Goal: Task Accomplishment & Management: Manage account settings

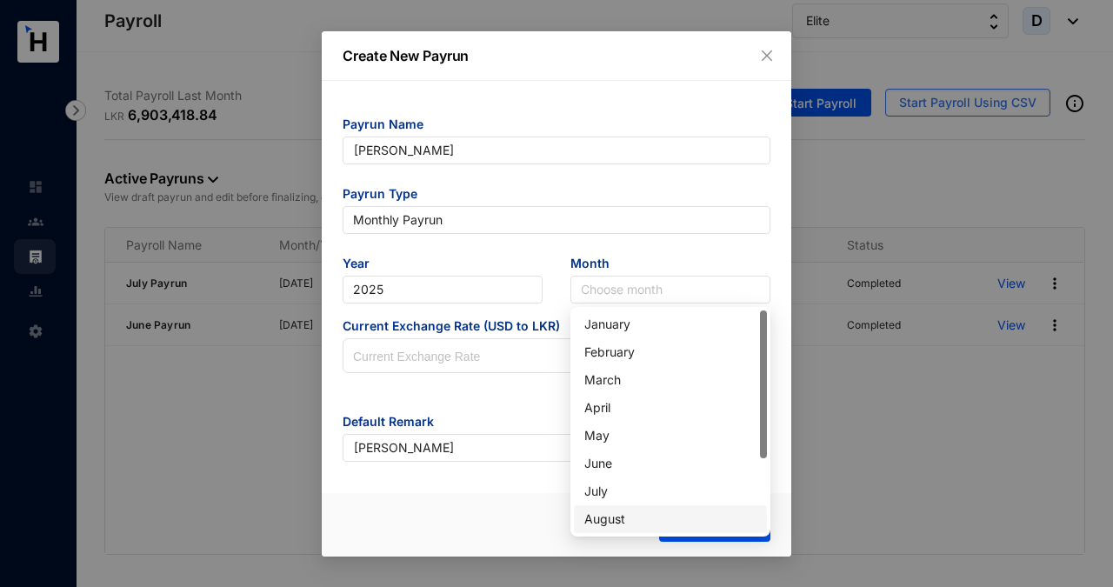
click at [614, 522] on div "August" at bounding box center [670, 518] width 172 height 19
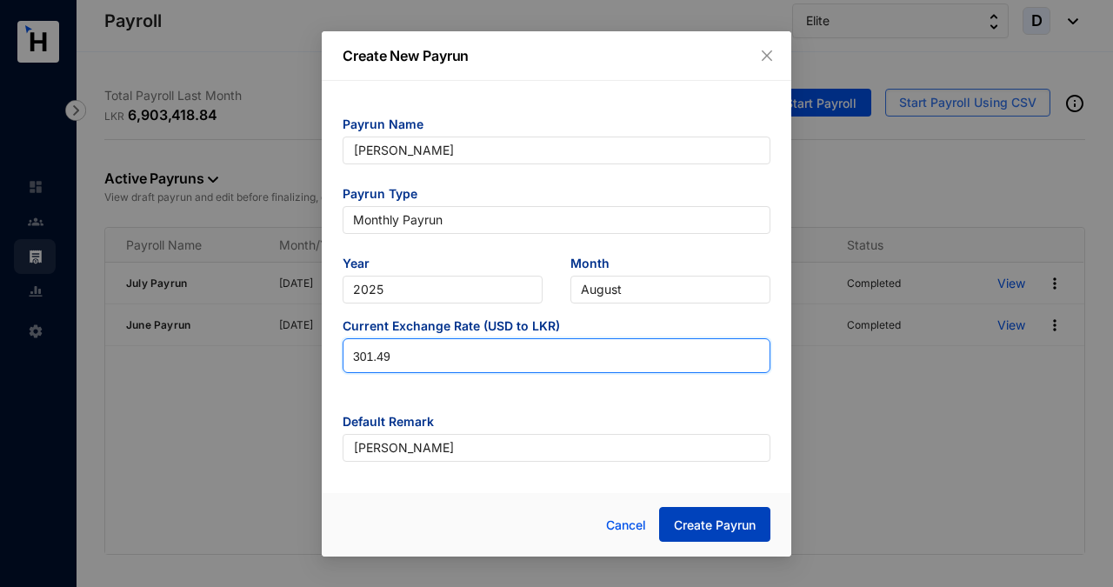
type input "301.49"
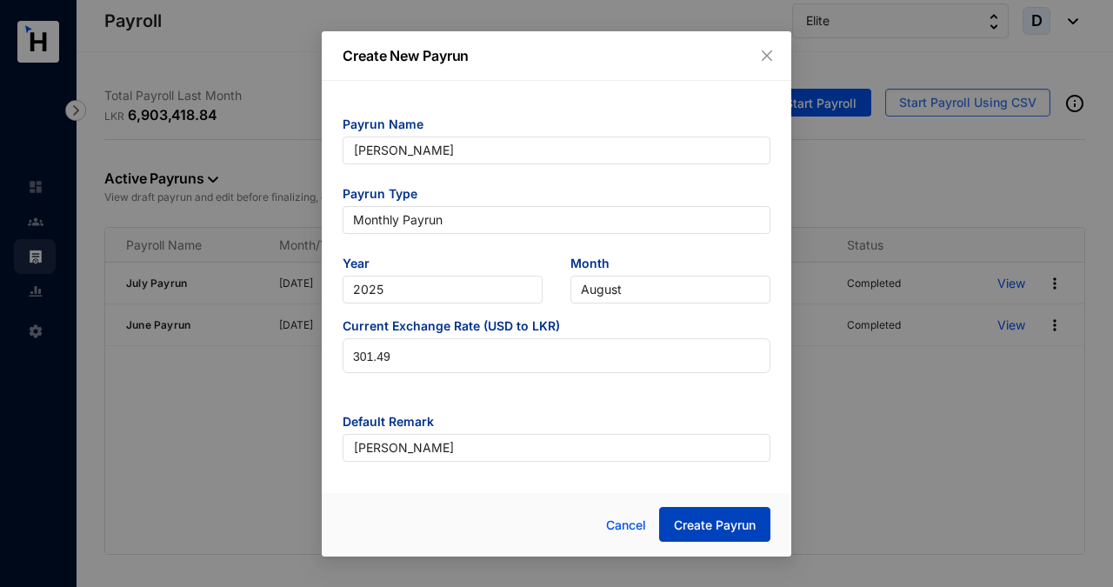
click at [733, 524] on span "Create Payrun" at bounding box center [715, 524] width 82 height 17
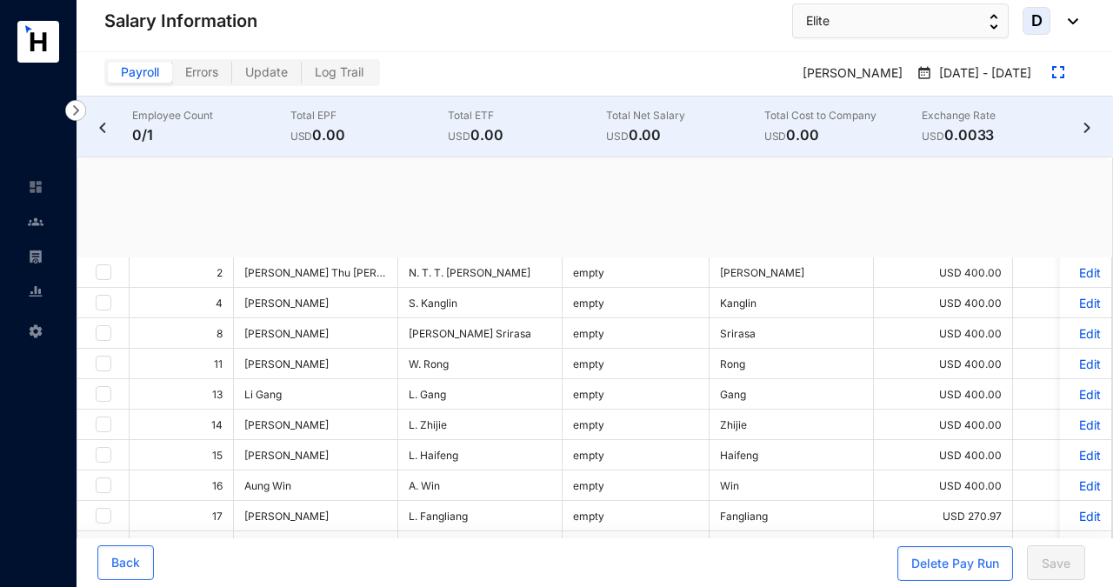
checkbox input "true"
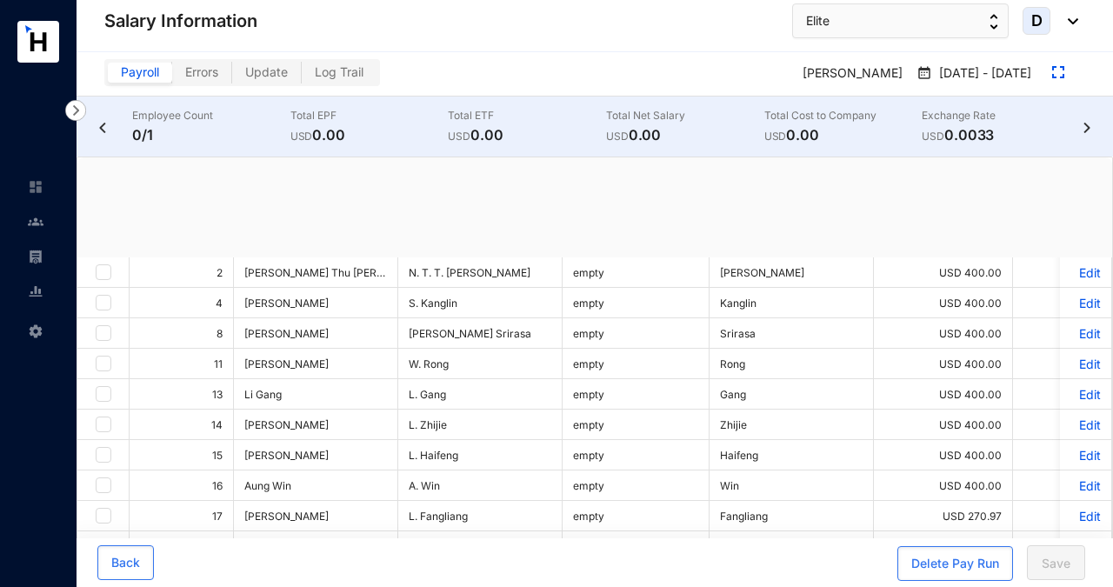
checkbox input "true"
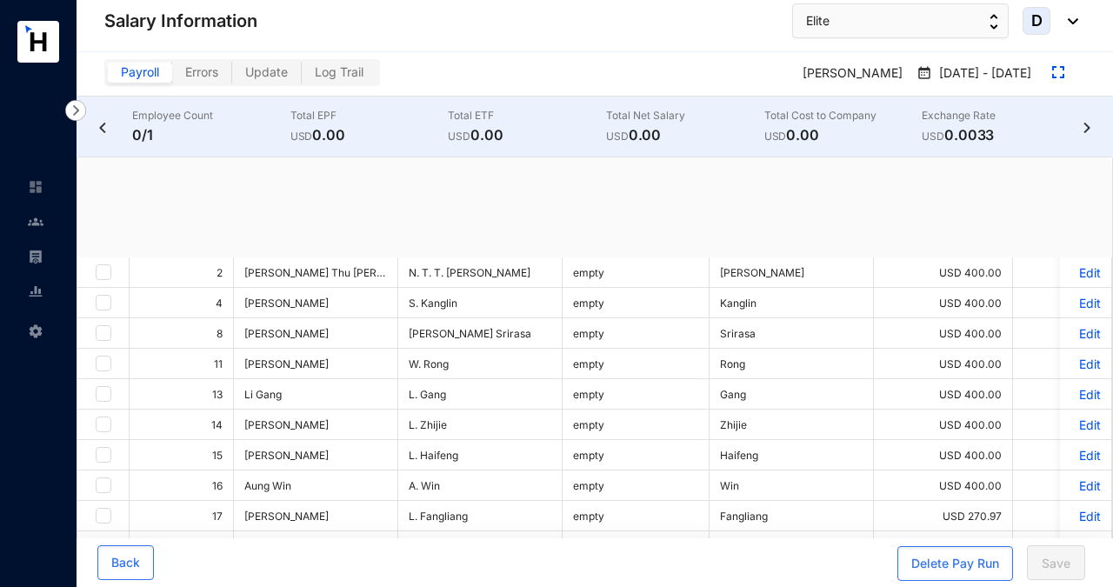
checkbox input "true"
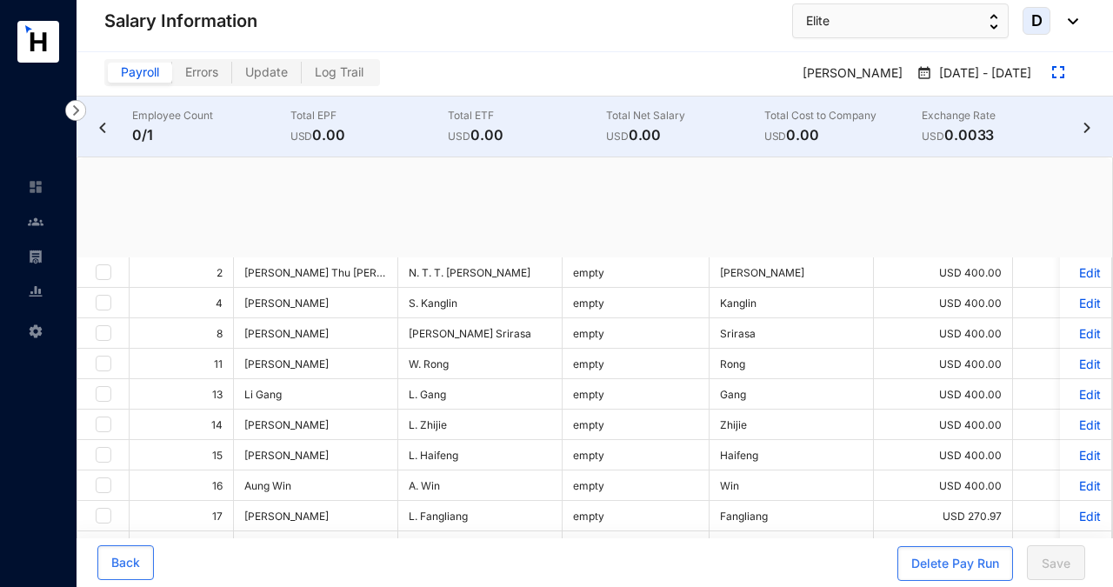
checkbox input "true"
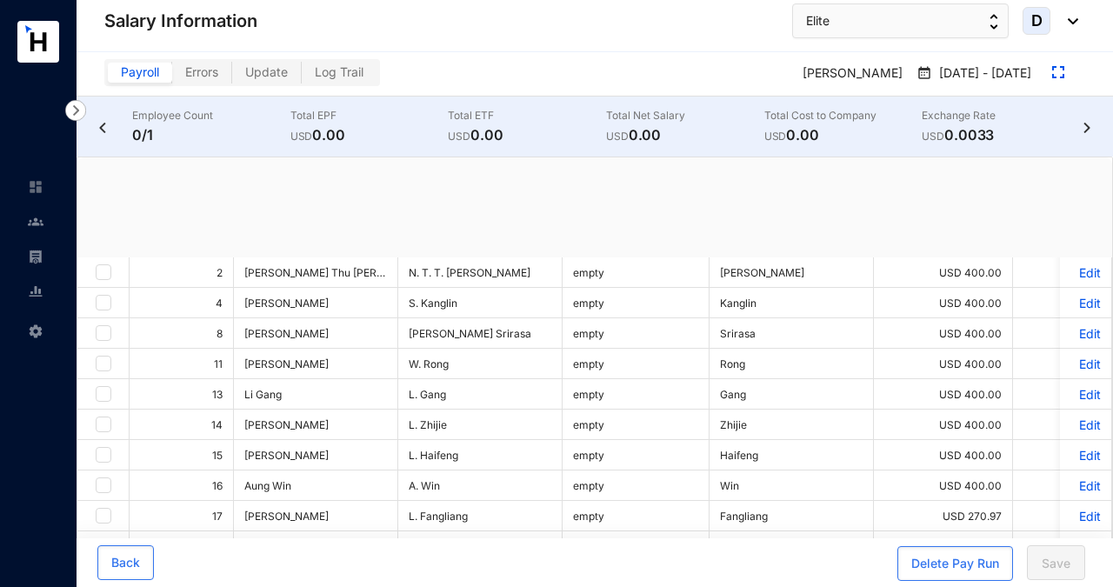
checkbox input "true"
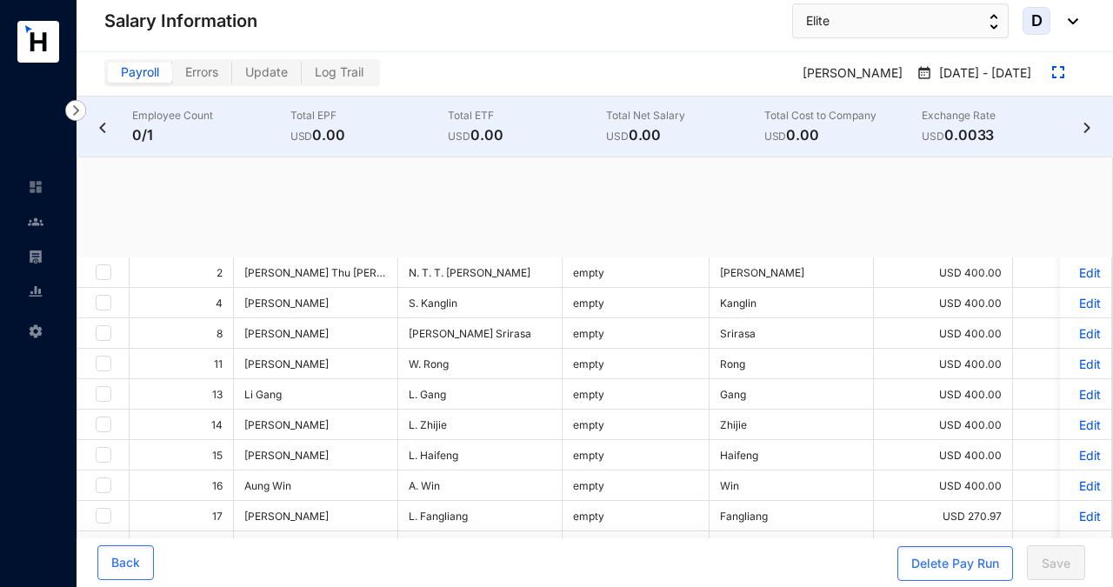
checkbox input "true"
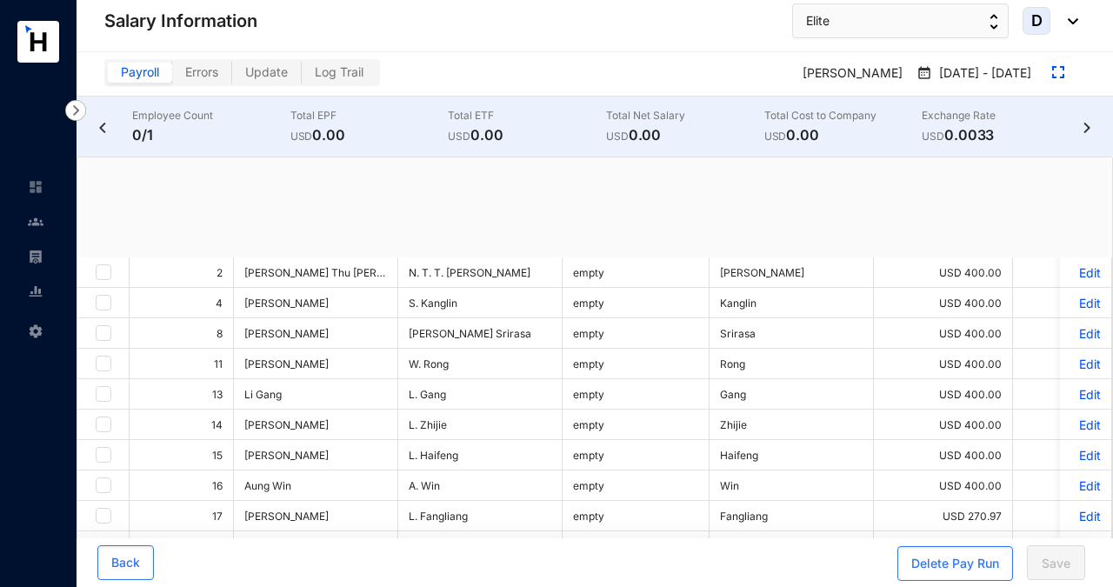
checkbox input "true"
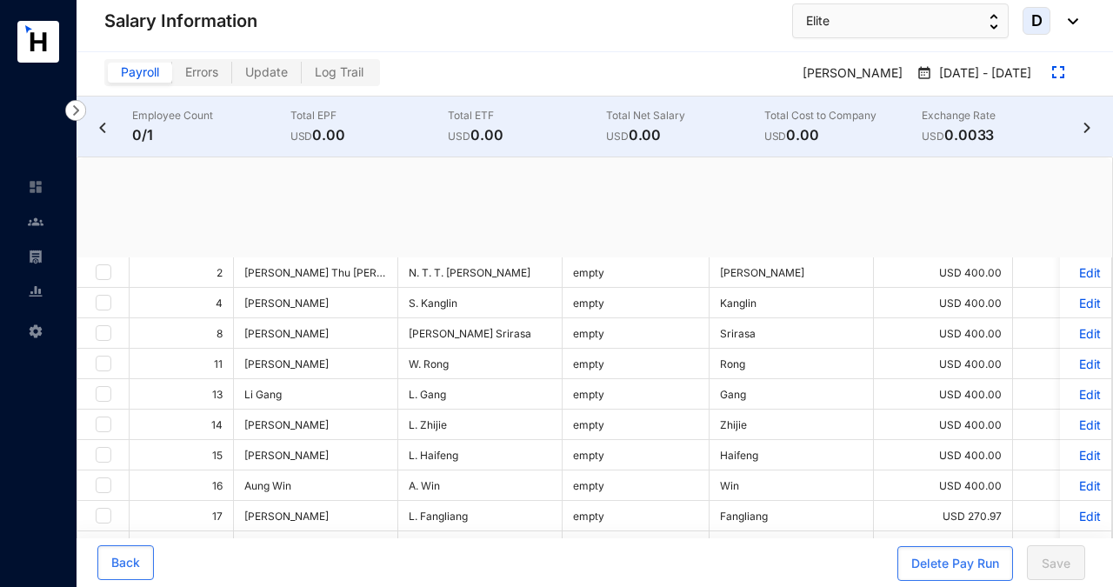
checkbox input "true"
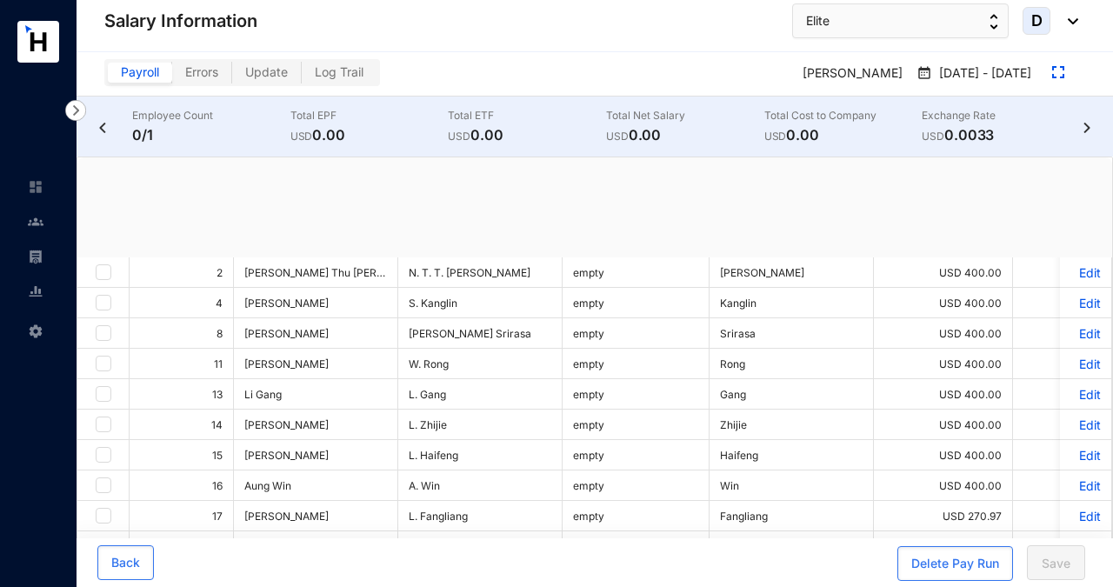
checkbox input "true"
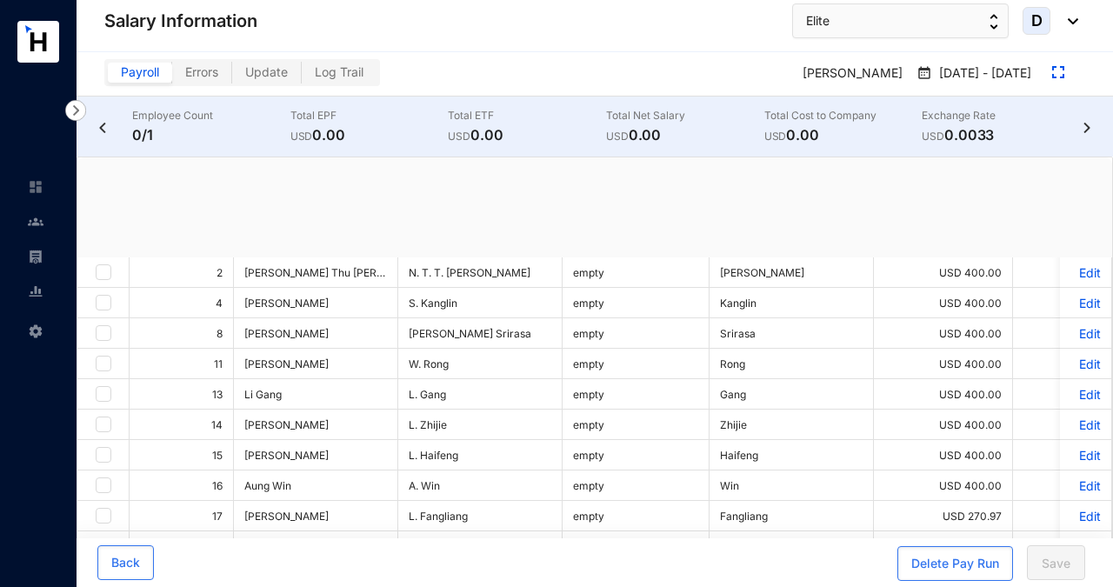
checkbox input "true"
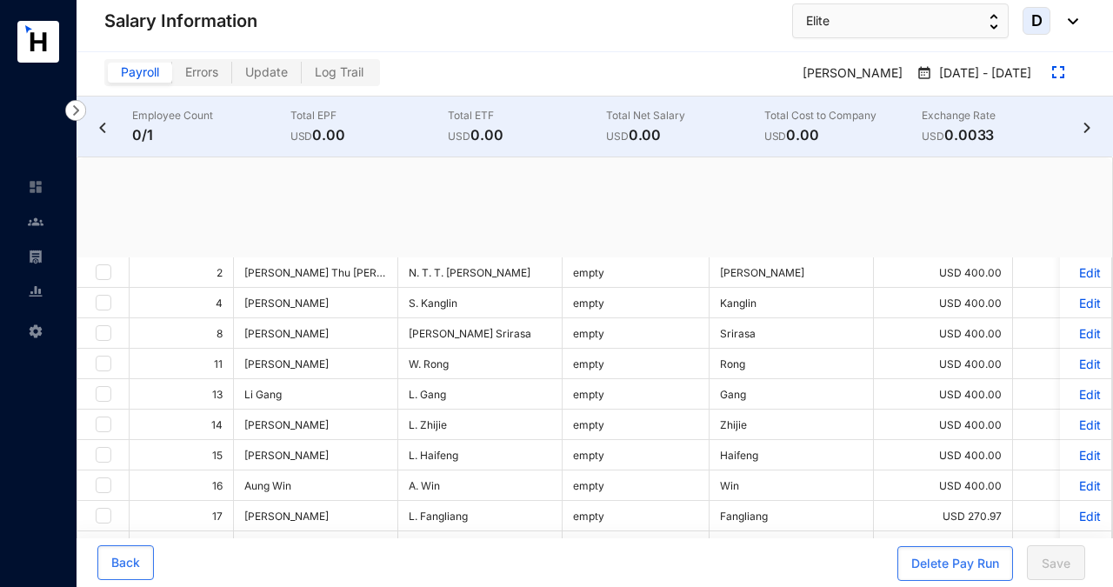
checkbox input "true"
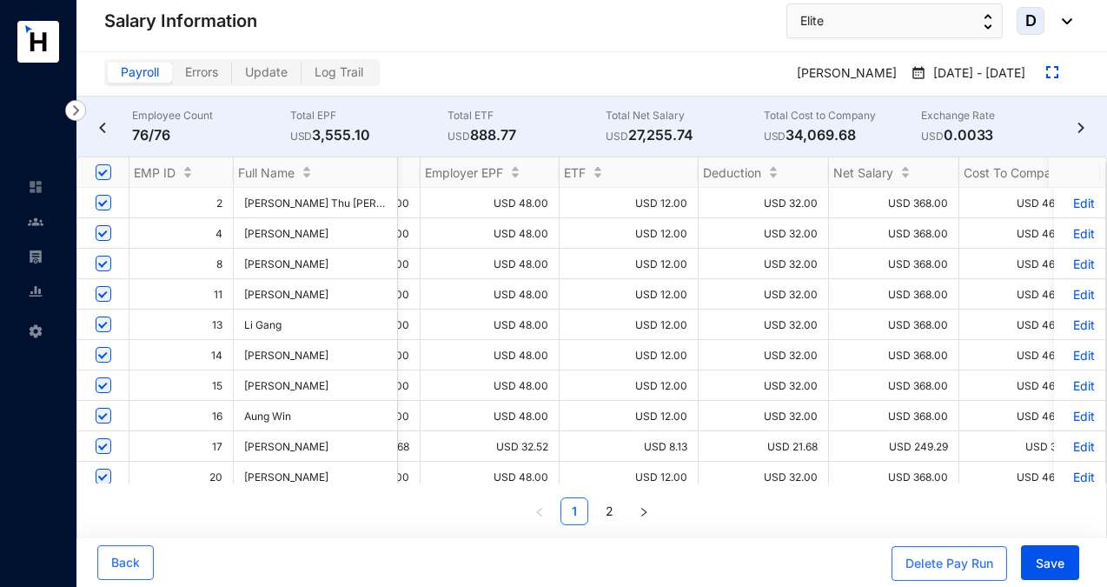
scroll to position [0, 773]
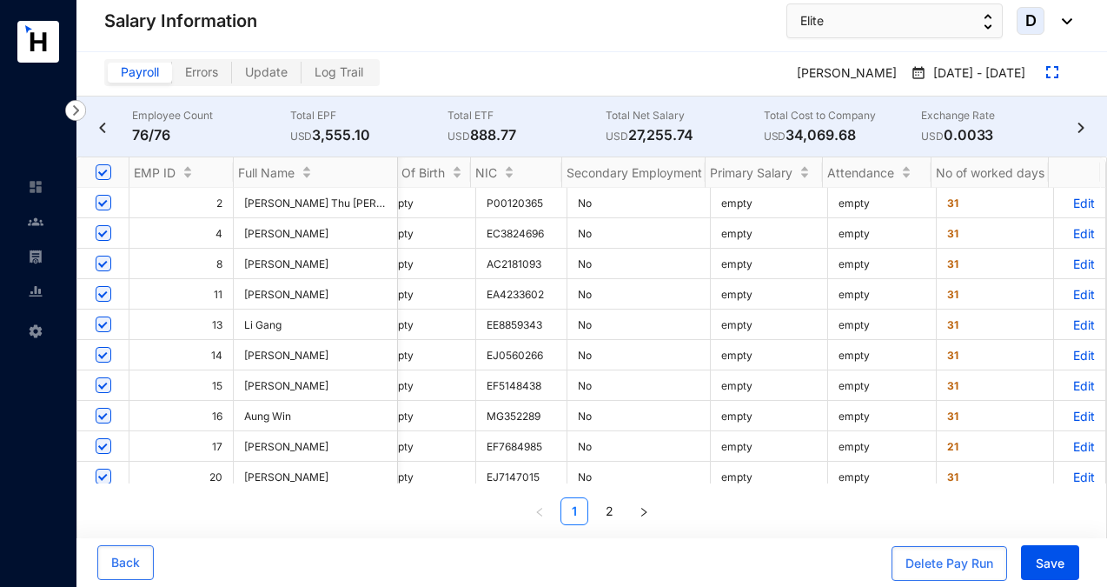
click at [1079, 196] on p "Edit" at bounding box center [1080, 203] width 30 height 15
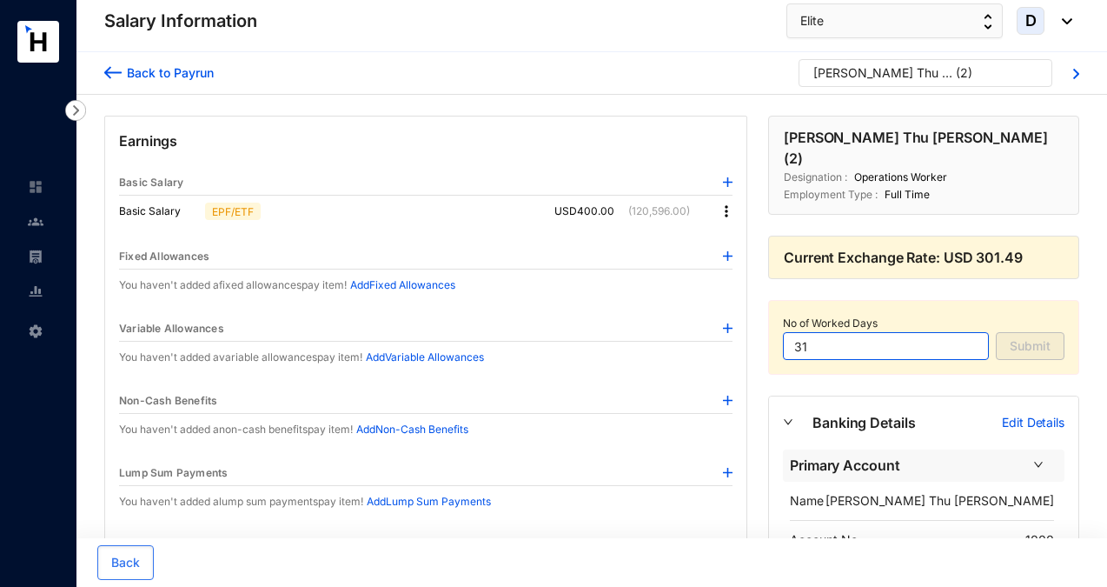
click at [948, 332] on input "31" at bounding box center [886, 346] width 206 height 28
click at [198, 71] on div "Back to Payrun" at bounding box center [168, 72] width 92 height 18
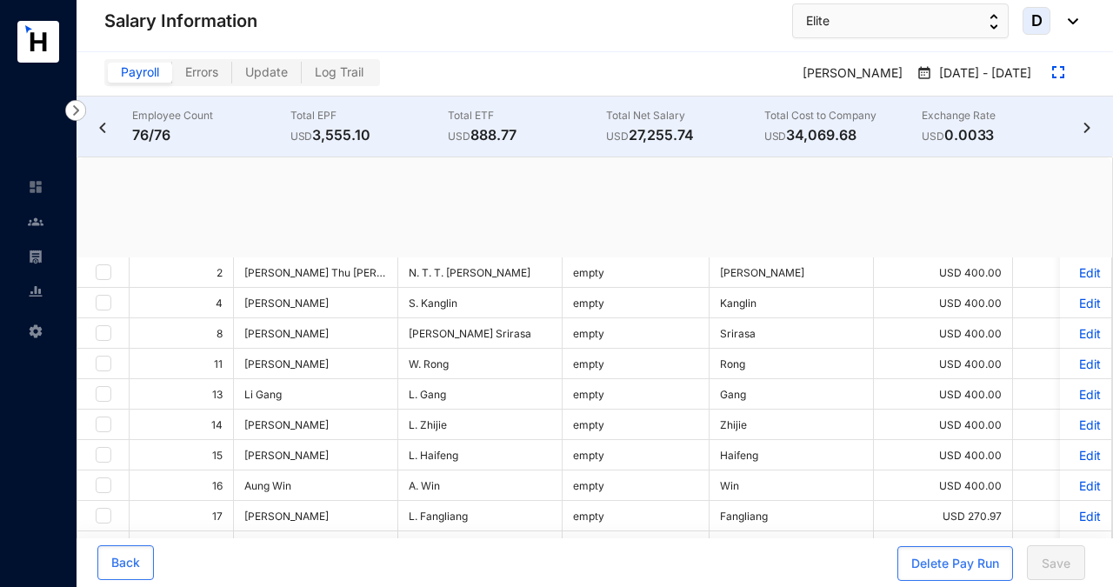
checkbox input "true"
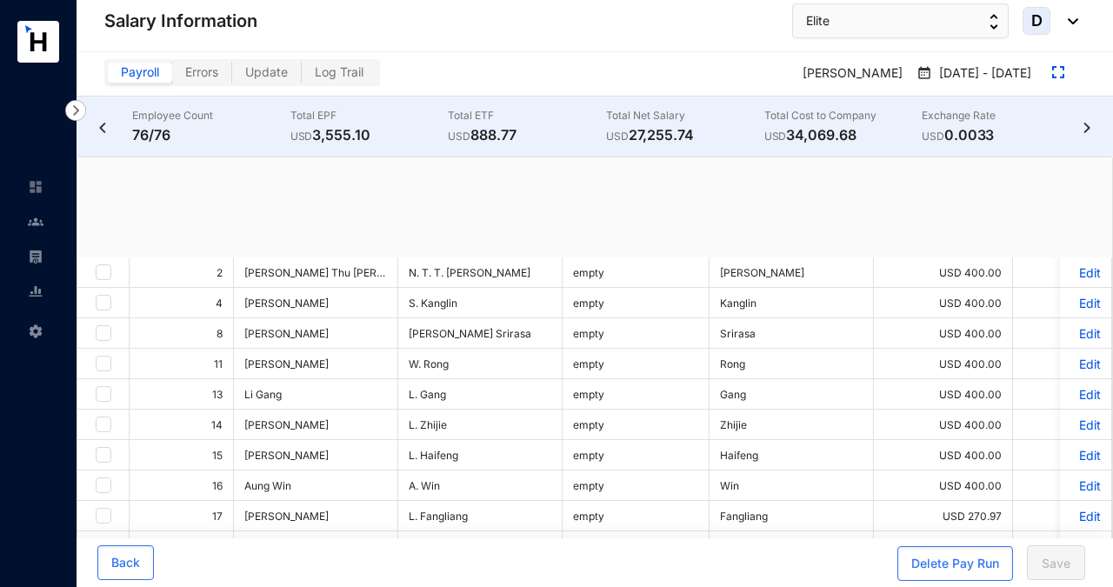
checkbox input "true"
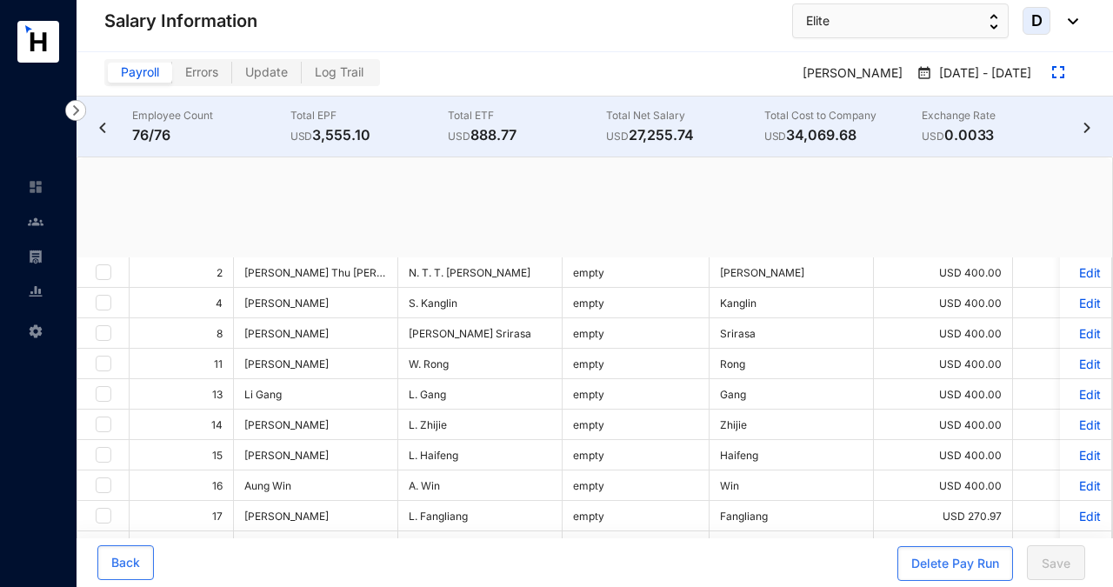
checkbox input "true"
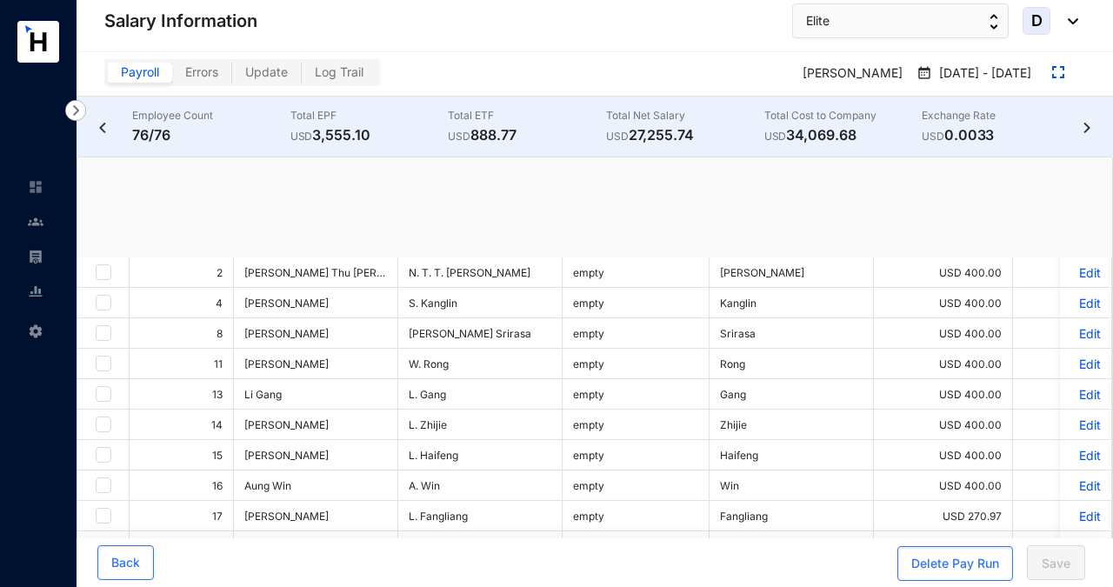
checkbox input "true"
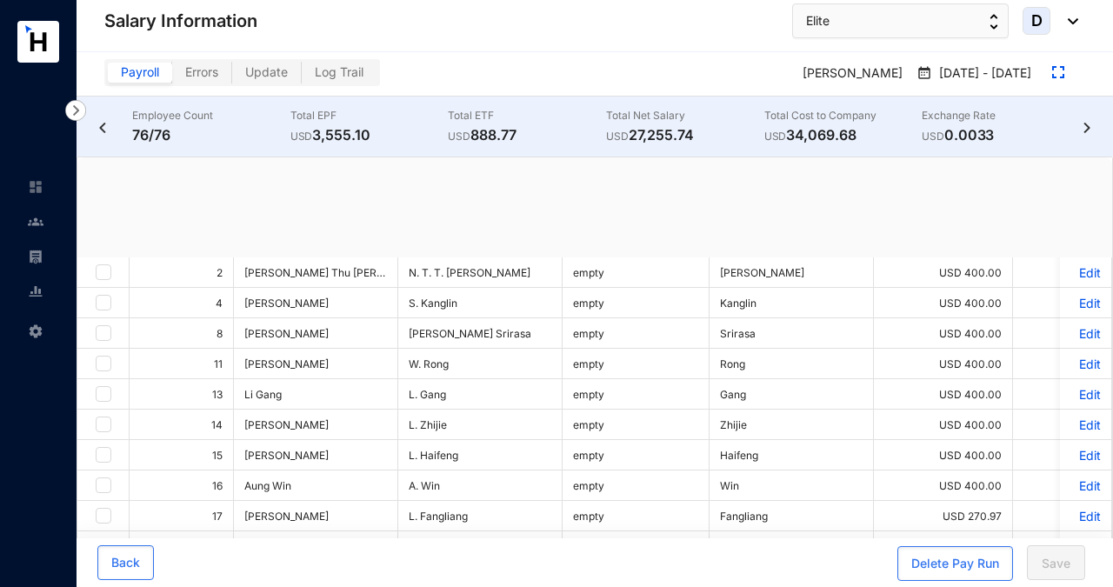
checkbox input "true"
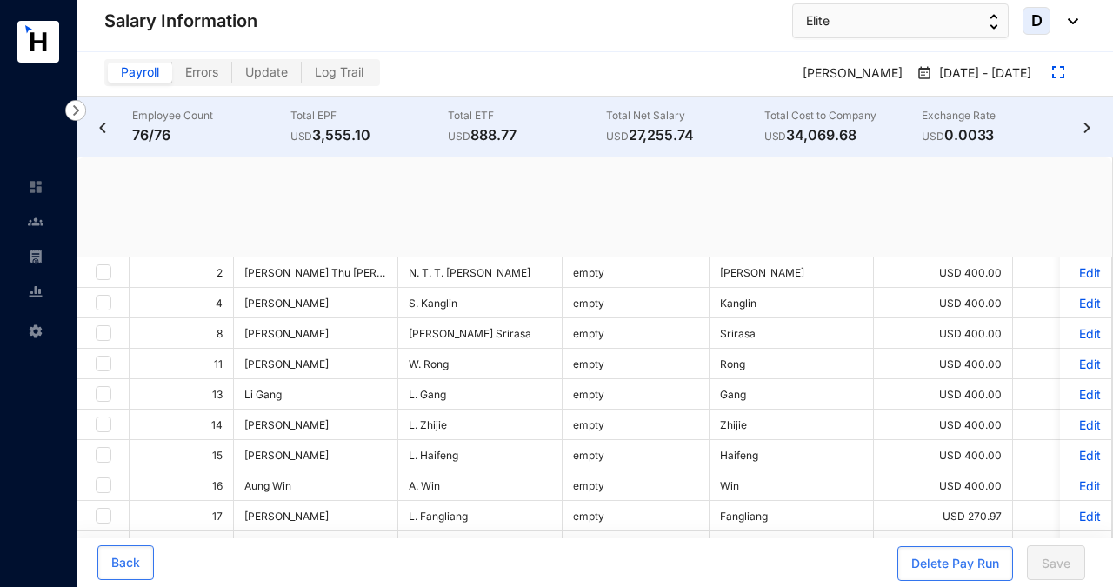
checkbox input "true"
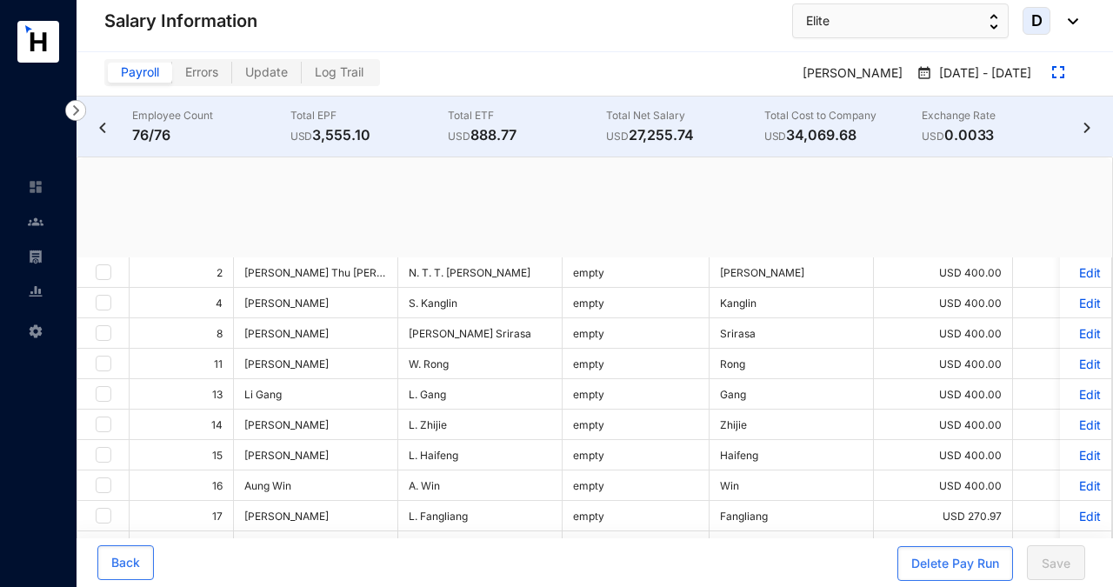
checkbox input "true"
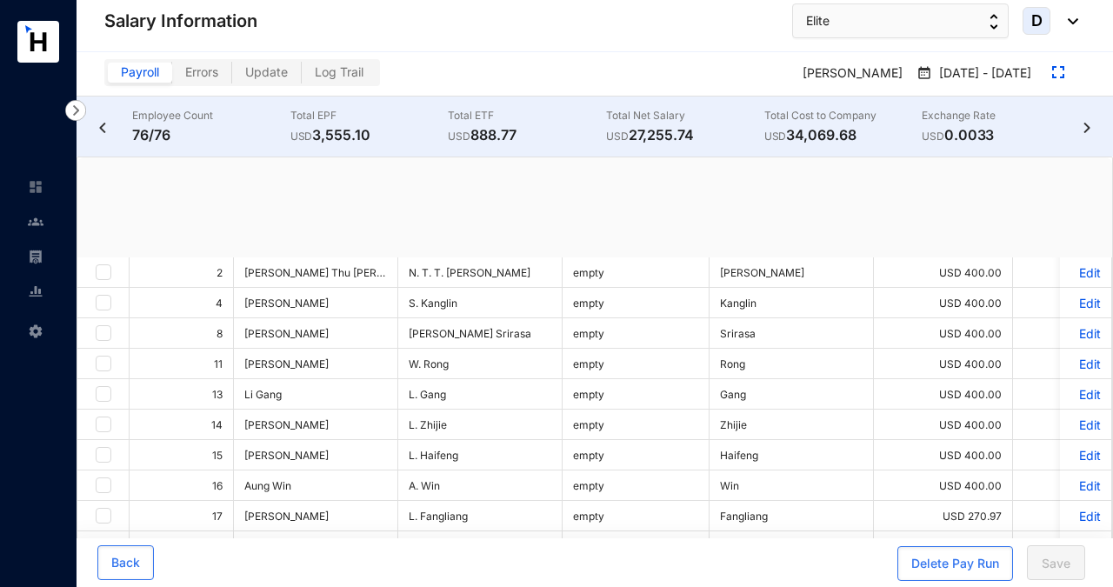
checkbox input "true"
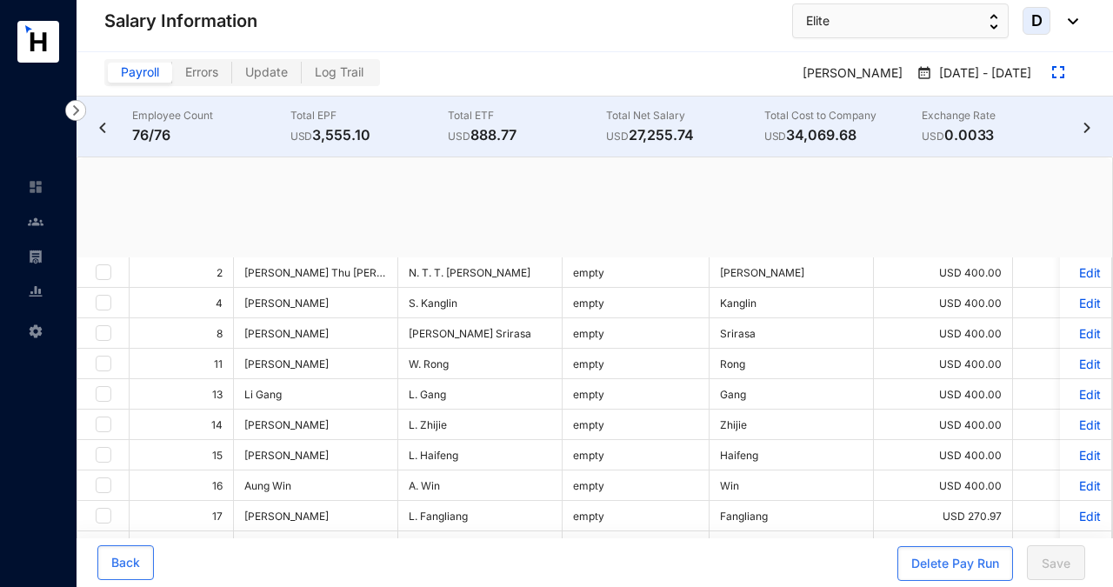
checkbox input "true"
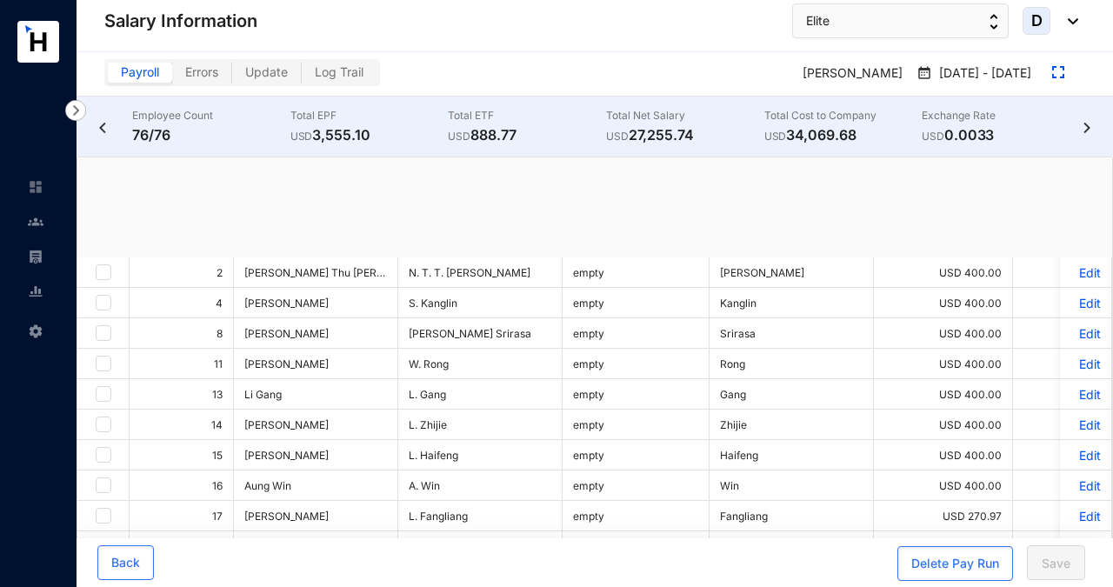
checkbox input "true"
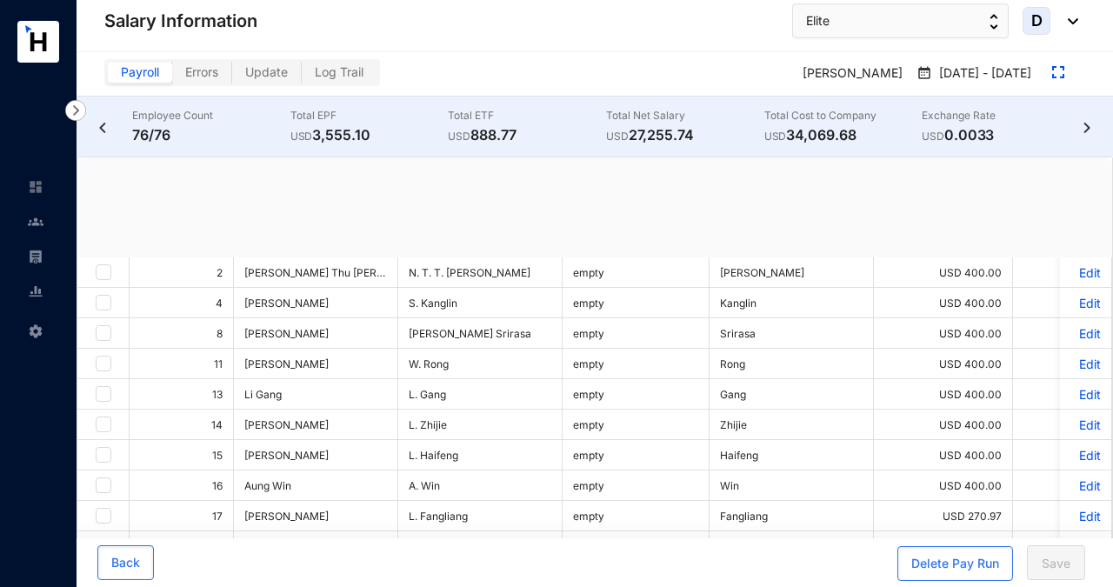
checkbox input "true"
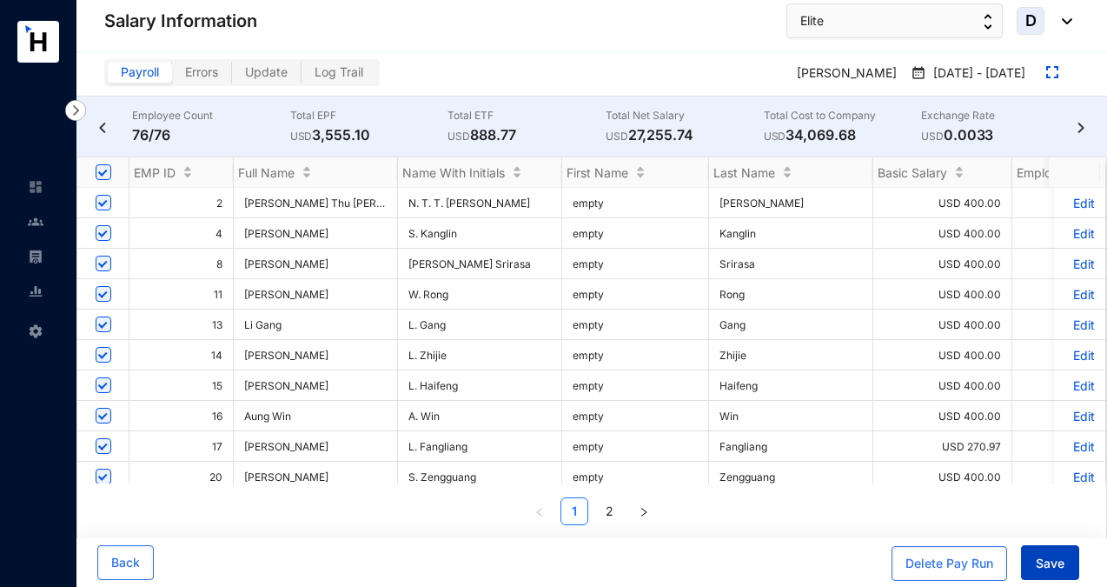
click at [1066, 565] on button "Save" at bounding box center [1050, 562] width 58 height 35
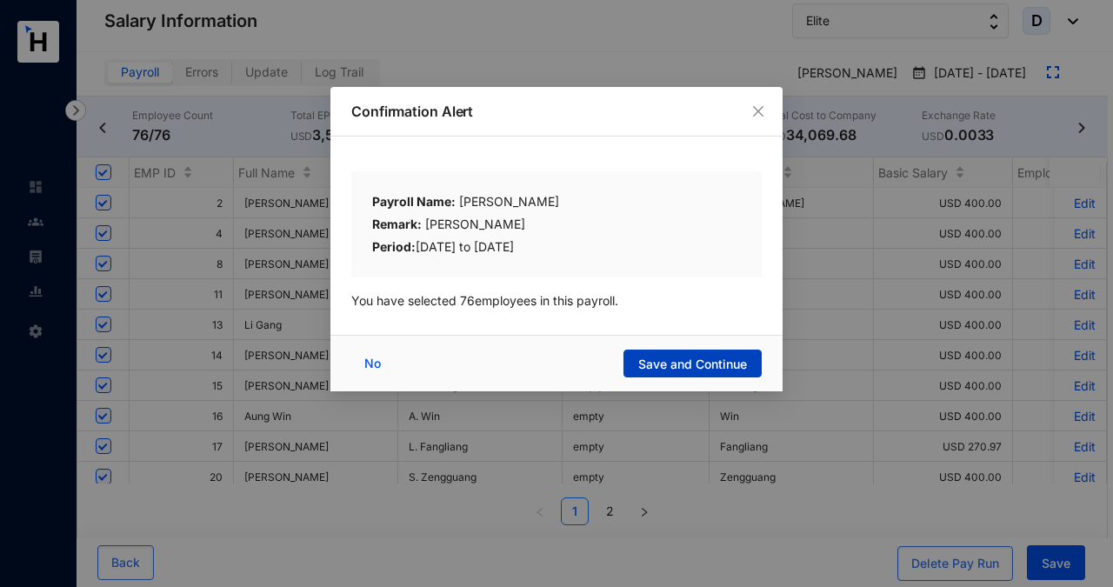
click at [734, 367] on span "Save and Continue" at bounding box center [692, 364] width 109 height 17
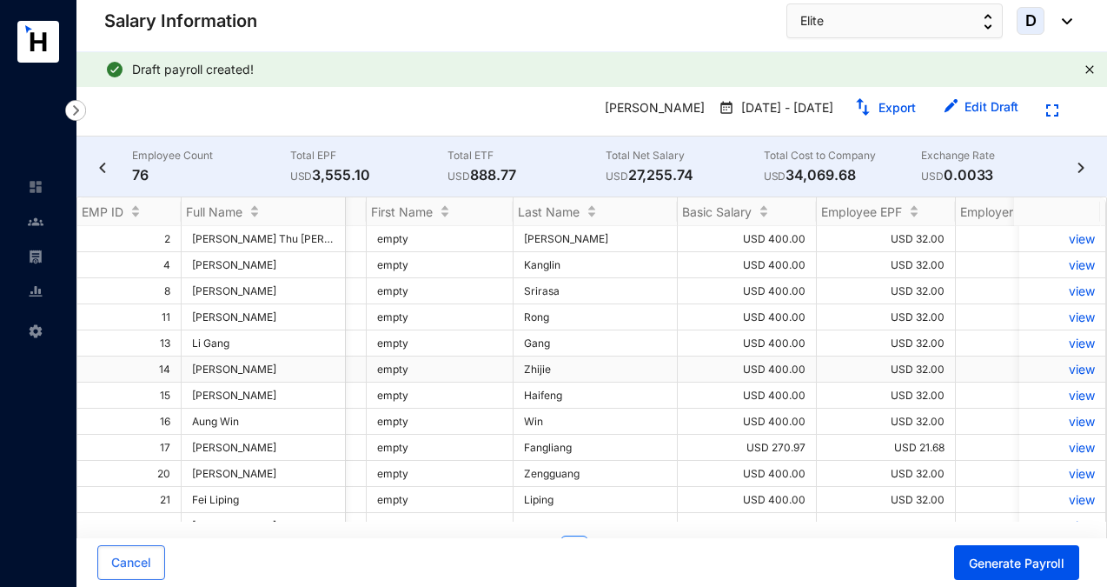
scroll to position [0, 436]
